Goal: Task Accomplishment & Management: Manage account settings

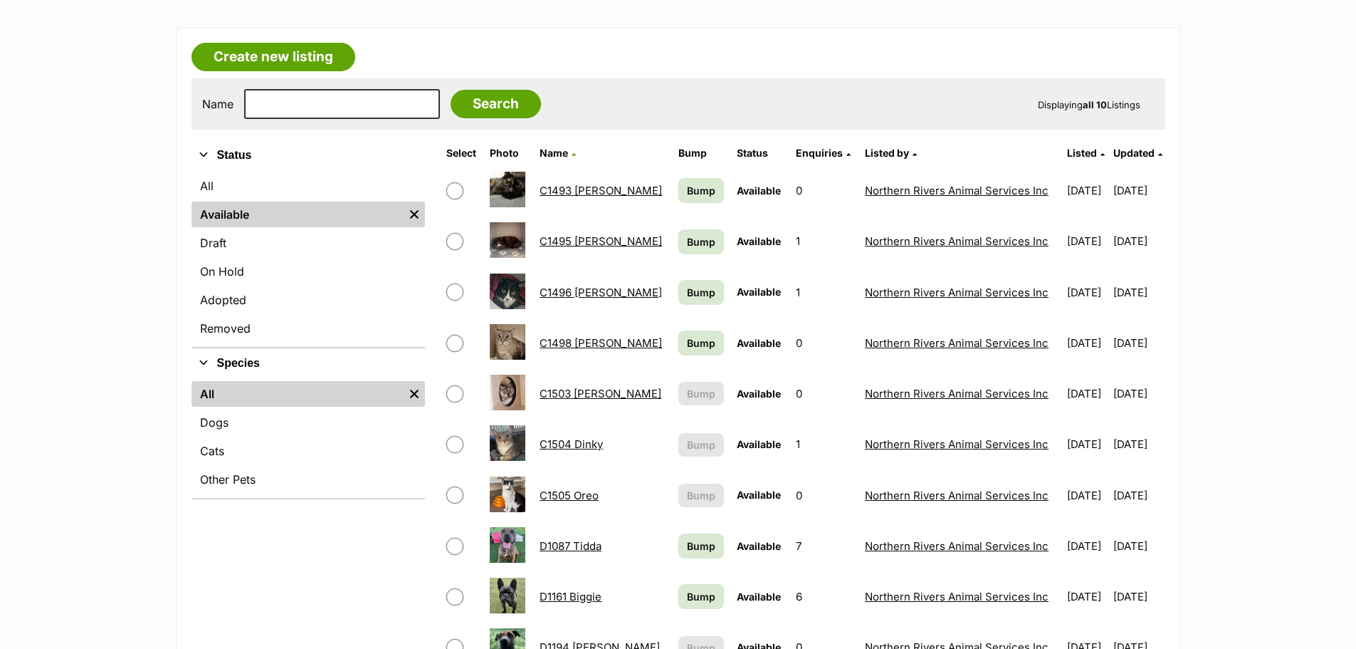
scroll to position [214, 0]
click at [231, 268] on link "On Hold" at bounding box center [309, 272] width 234 height 26
